Goal: Task Accomplishment & Management: Use online tool/utility

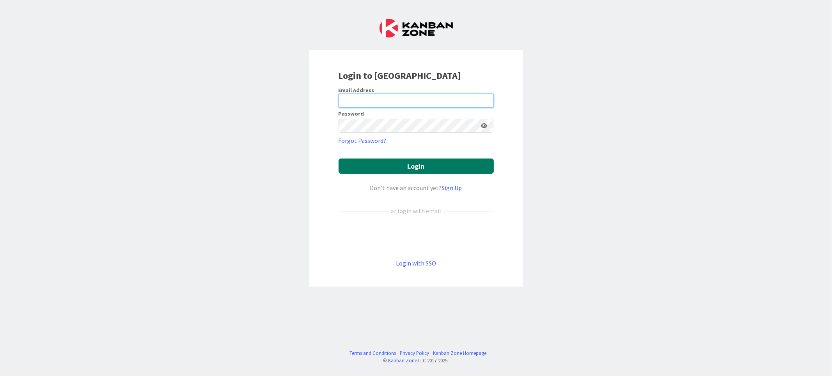
type input "[EMAIL_ADDRESS][DOMAIN_NAME]"
click at [424, 167] on button "Login" at bounding box center [416, 165] width 155 height 15
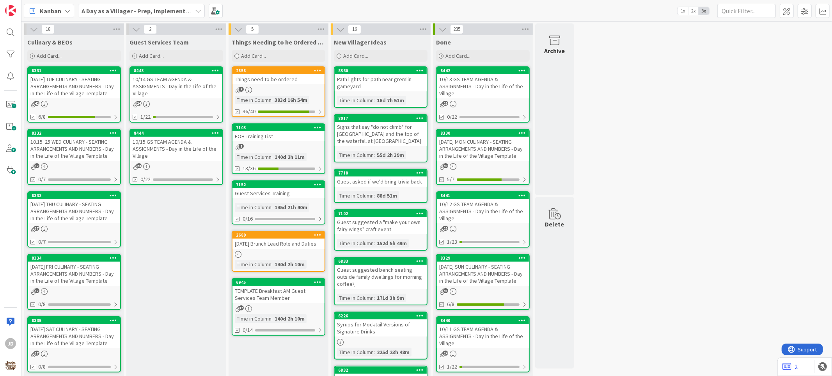
click at [90, 90] on div "[DATE] TUE CULINARY - SEATING ARRANGEMENTS AND NUMBERS - Day in the Life of the…" at bounding box center [74, 86] width 92 height 24
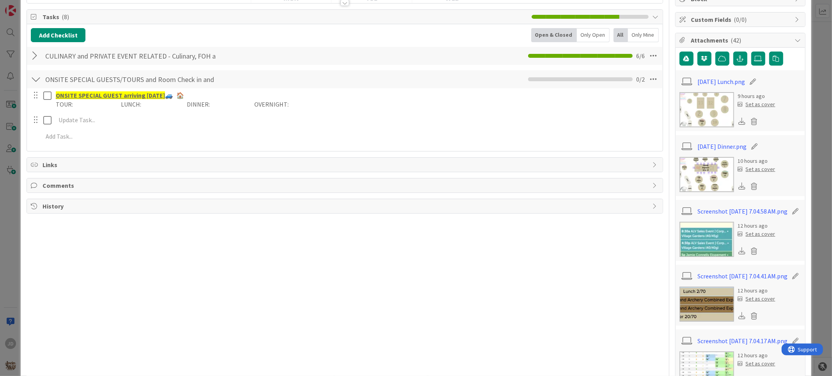
scroll to position [43, 0]
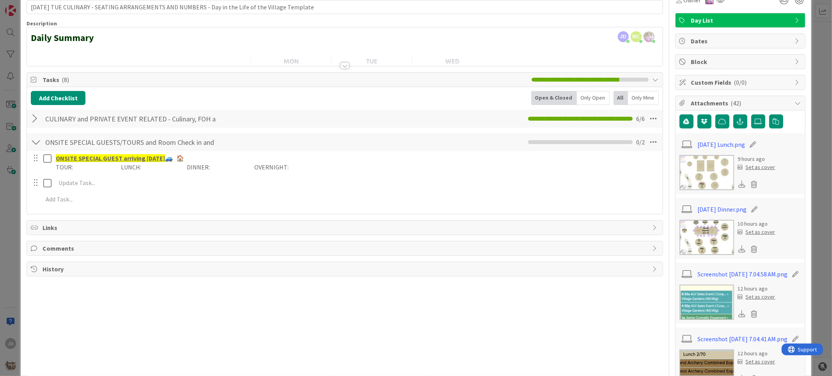
click at [342, 67] on div at bounding box center [345, 65] width 9 height 6
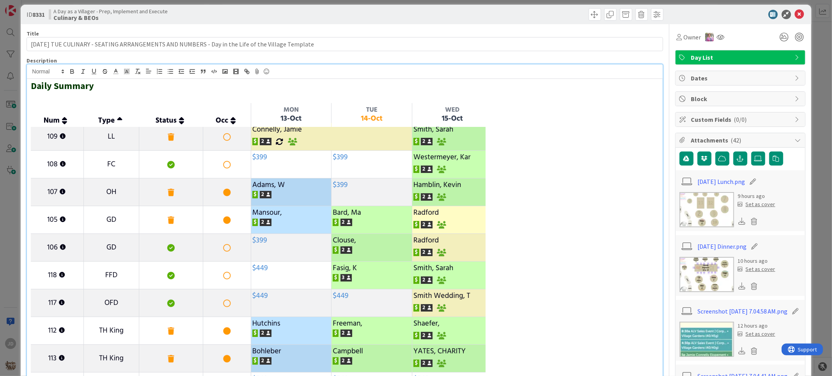
scroll to position [0, 0]
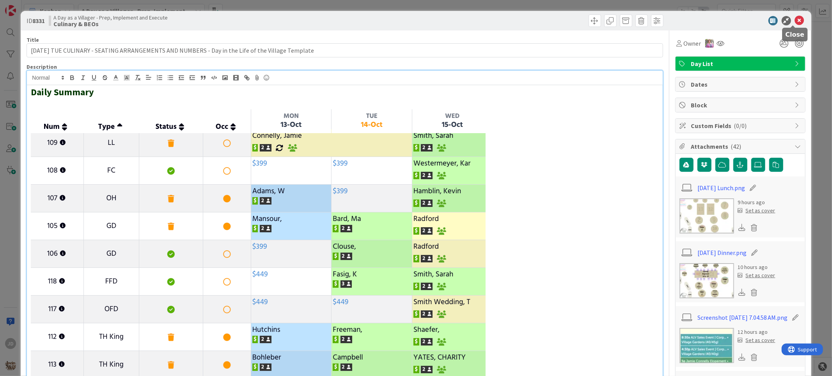
click at [795, 20] on icon at bounding box center [799, 20] width 9 height 9
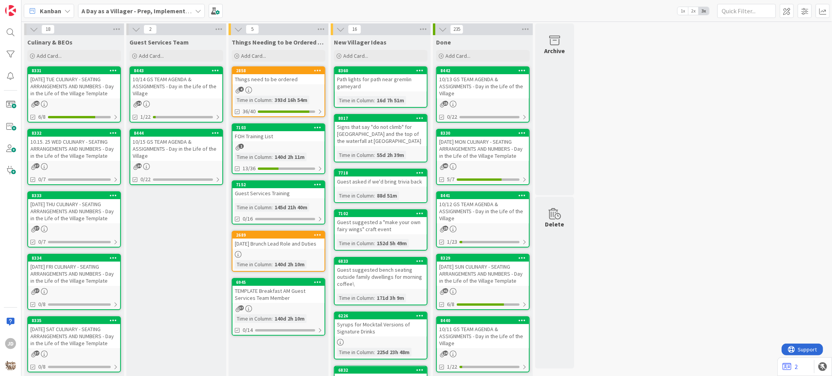
click at [78, 95] on div "[DATE] TUE CULINARY - SEATING ARRANGEMENTS AND NUMBERS - Day in the Life of the…" at bounding box center [74, 86] width 92 height 24
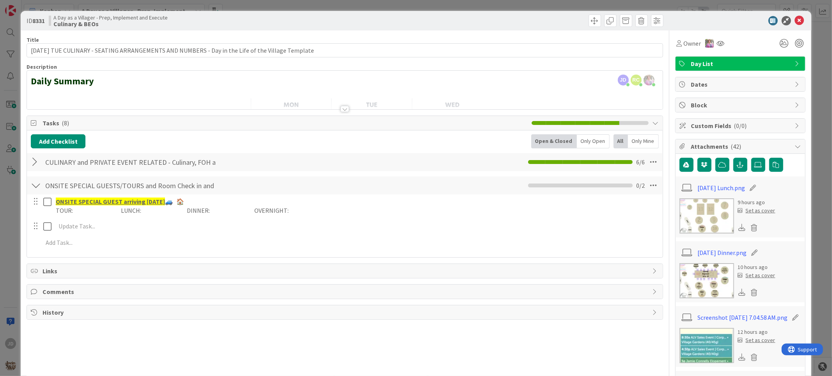
click at [653, 122] on icon at bounding box center [656, 123] width 6 height 6
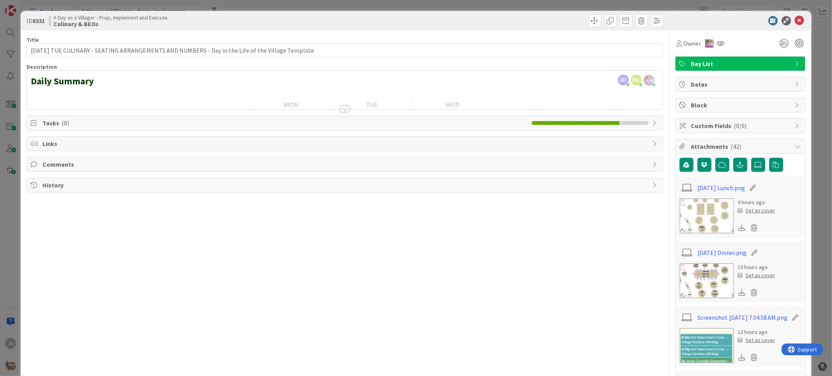
click at [248, 140] on span "Links" at bounding box center [346, 143] width 606 height 9
click at [138, 118] on span "Tasks ( 8 )" at bounding box center [285, 122] width 485 height 9
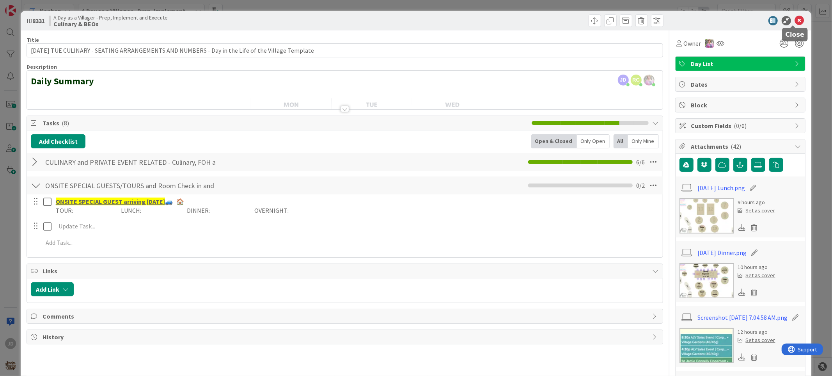
click at [796, 22] on icon at bounding box center [799, 20] width 9 height 9
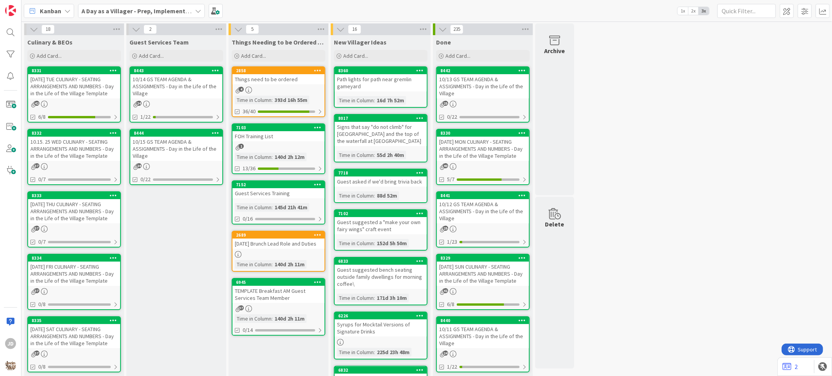
click at [80, 95] on div "[DATE] TUE CULINARY - SEATING ARRANGEMENTS AND NUMBERS - Day in the Life of the…" at bounding box center [74, 86] width 92 height 24
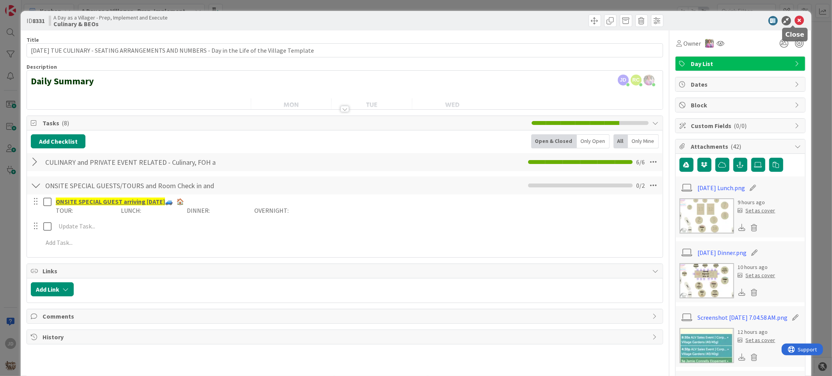
click at [795, 18] on icon at bounding box center [799, 20] width 9 height 9
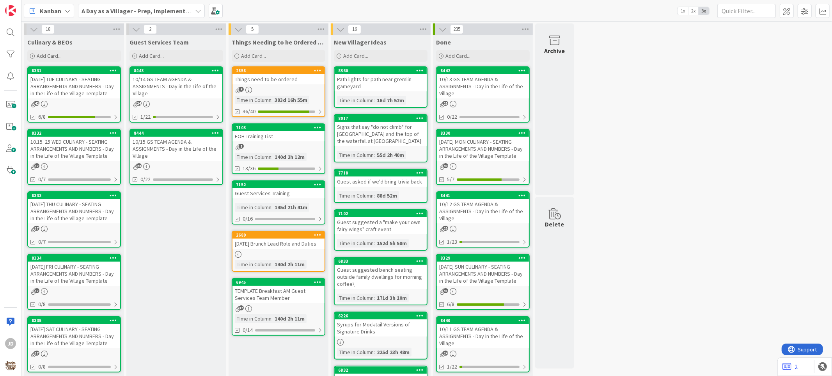
click at [174, 90] on div "10/14 GS TEAM AGENDA & ASSIGNMENTS - Day in the Life of the Village" at bounding box center [176, 86] width 92 height 24
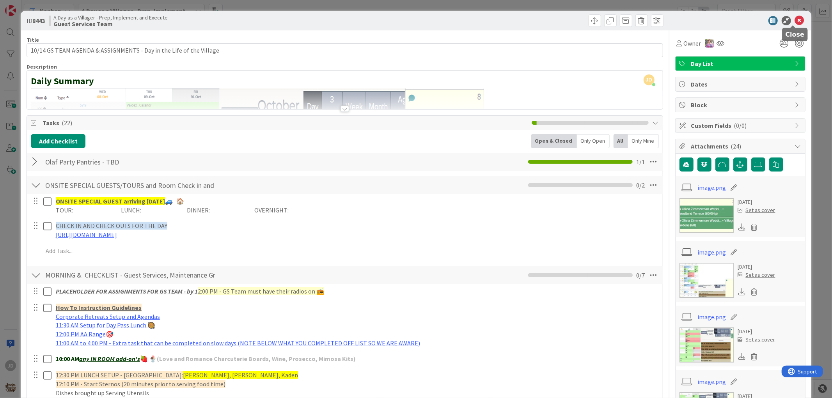
click at [795, 21] on icon at bounding box center [799, 20] width 9 height 9
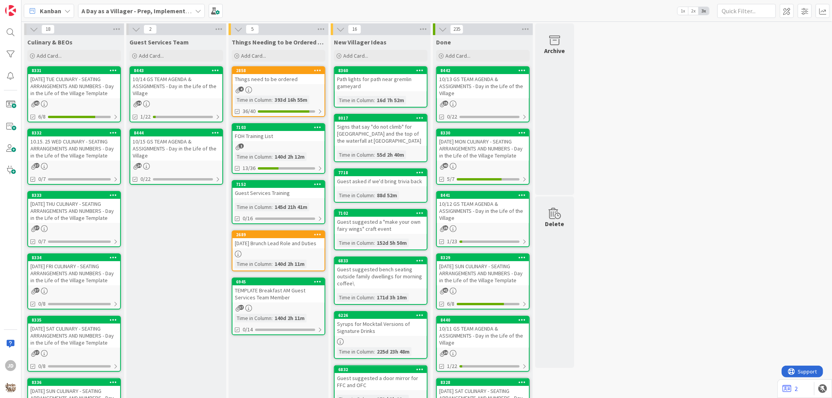
click at [79, 96] on div "[DATE] TUE CULINARY - SEATING ARRANGEMENTS AND NUMBERS - Day in the Life of the…" at bounding box center [74, 86] width 92 height 24
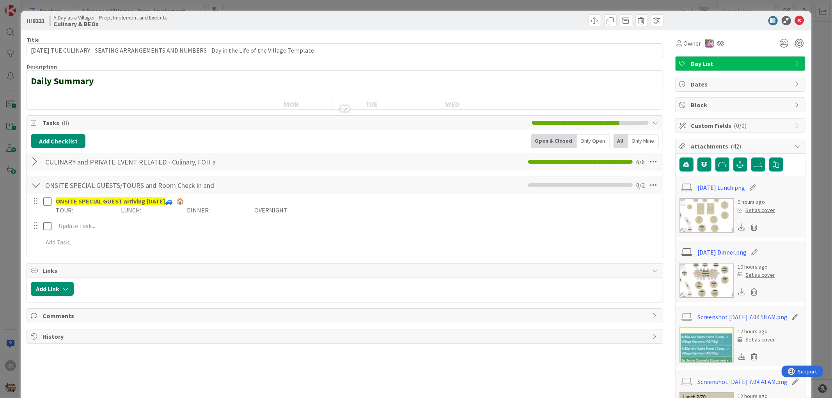
scroll to position [43, 0]
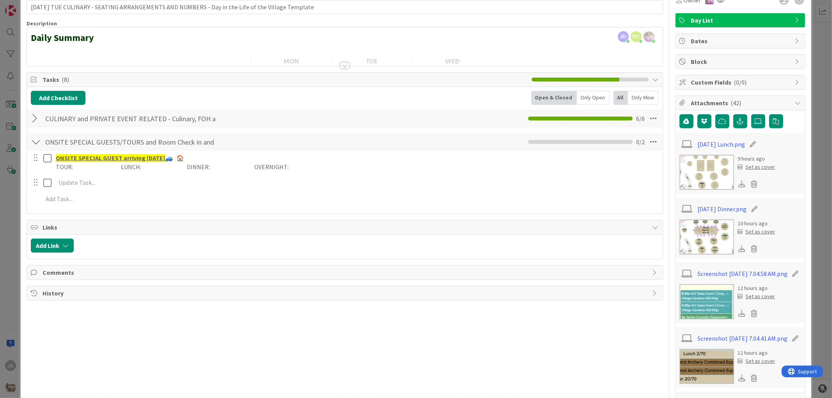
click at [34, 120] on div at bounding box center [36, 119] width 10 height 14
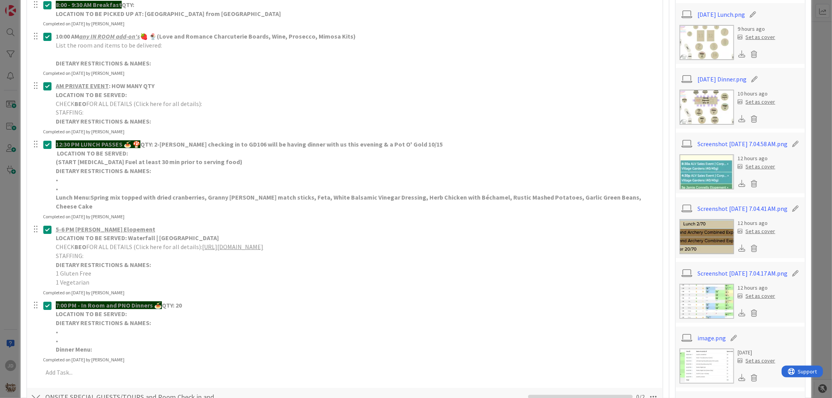
scroll to position [217, 0]
